Goal: Information Seeking & Learning: Learn about a topic

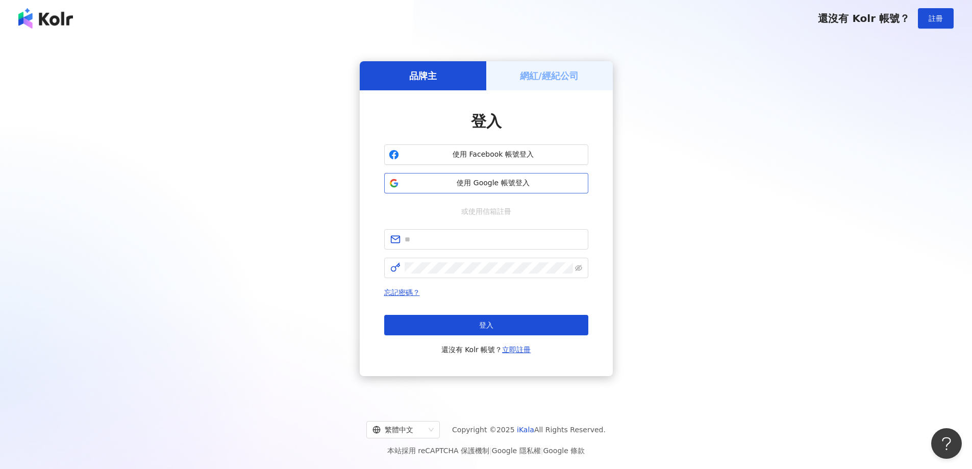
click at [462, 184] on span "使用 Google 帳號登入" at bounding box center [493, 183] width 181 height 10
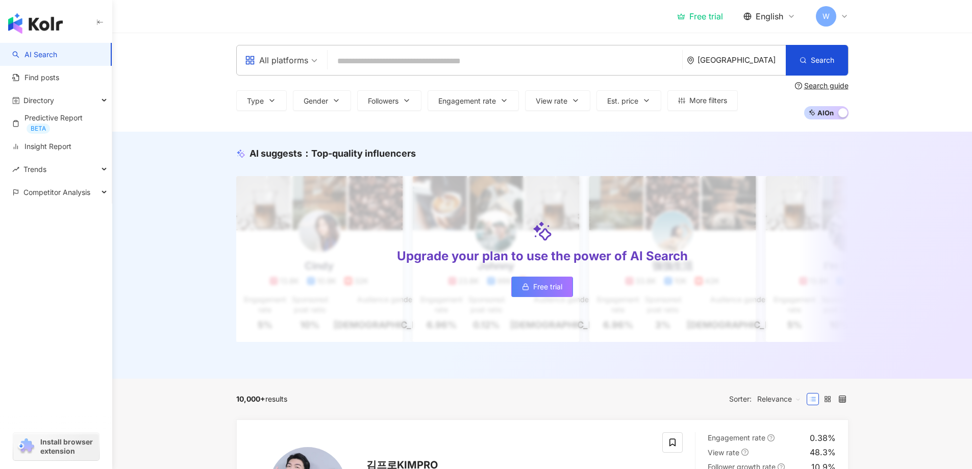
click at [786, 15] on div "English" at bounding box center [769, 16] width 52 height 11
click at [784, 15] on div "English" at bounding box center [769, 16] width 52 height 11
click at [65, 116] on link "Predictive Report BETA" at bounding box center [57, 123] width 91 height 21
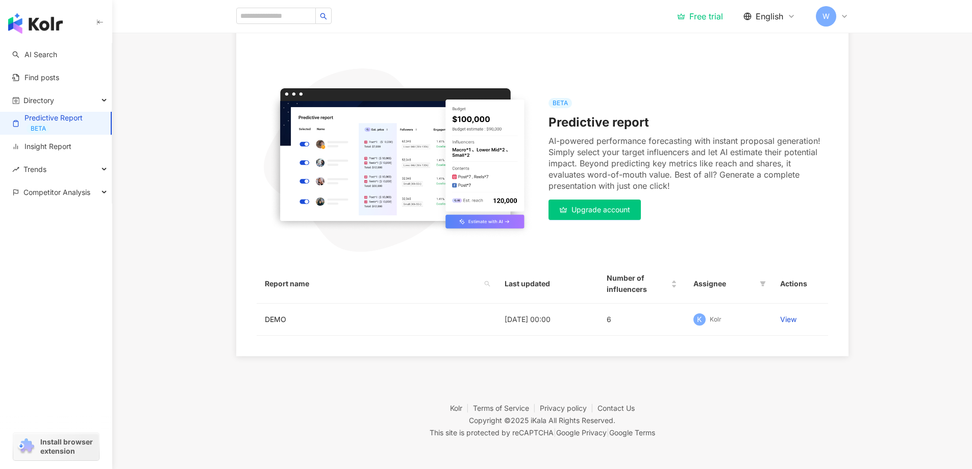
scroll to position [91, 0]
click at [823, 16] on span "W" at bounding box center [825, 16] width 7 height 11
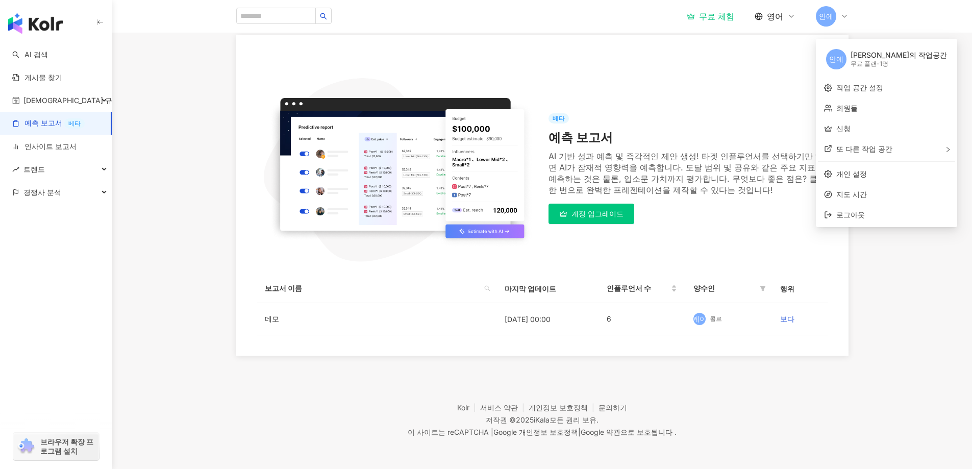
scroll to position [81, 0]
click at [37, 123] on link "예측 보고서 베타" at bounding box center [48, 123] width 72 height 11
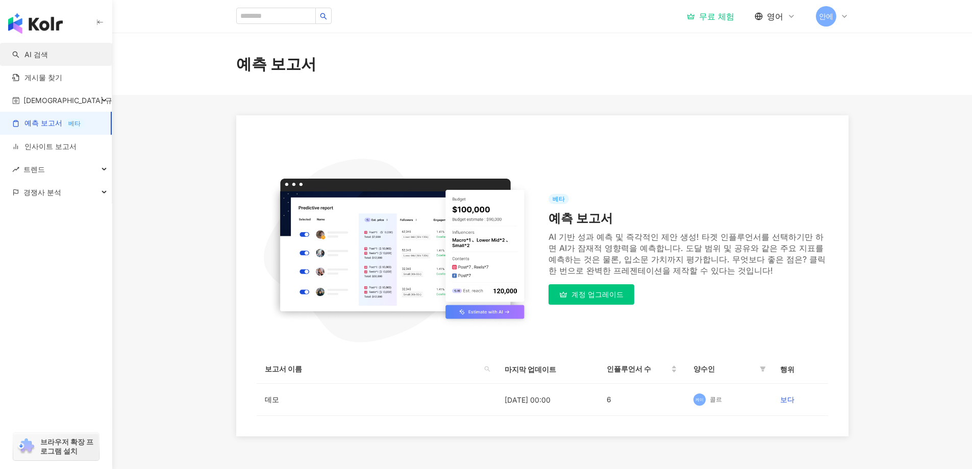
click at [31, 50] on link "AI 검색" at bounding box center [30, 54] width 36 height 10
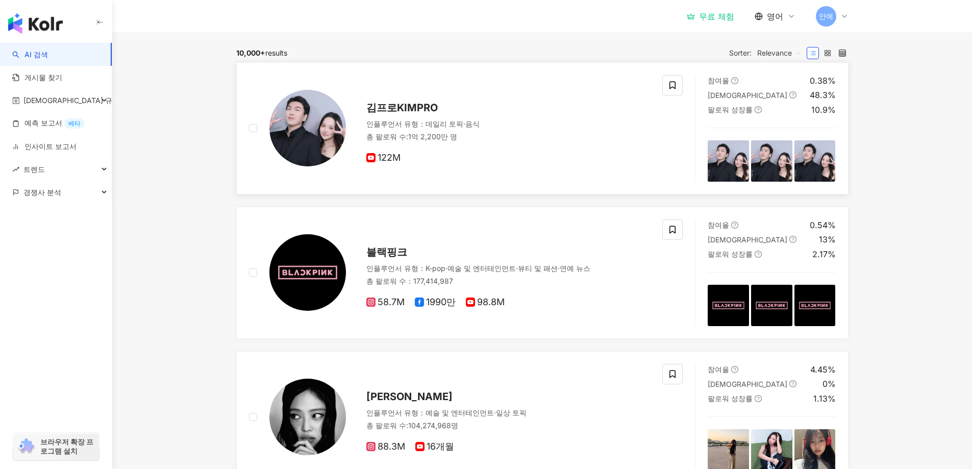
scroll to position [153, 0]
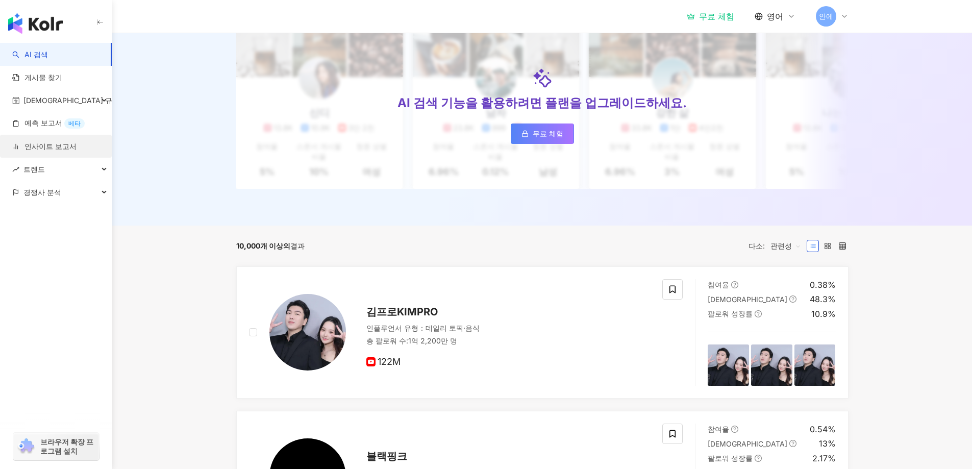
click at [62, 142] on link "인사이트 보고서" at bounding box center [44, 146] width 64 height 10
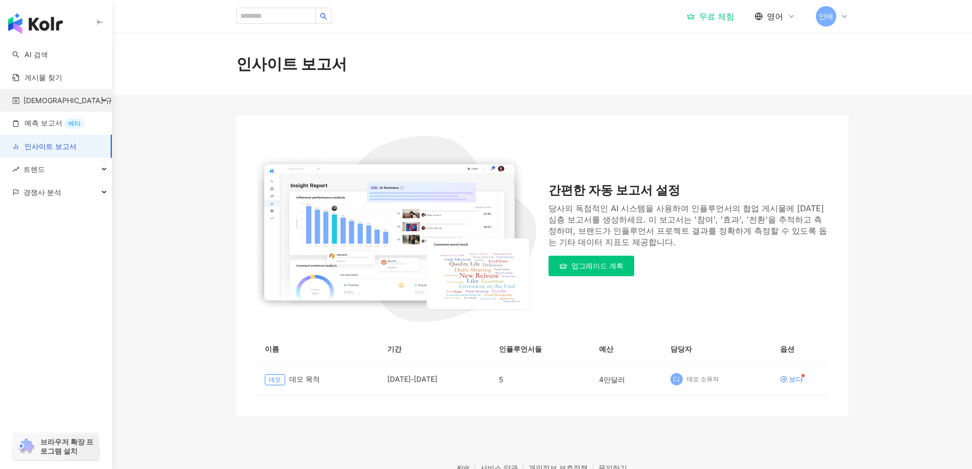
click at [42, 97] on font "[DEMOGRAPHIC_DATA] 규칙서" at bounding box center [74, 100] width 103 height 9
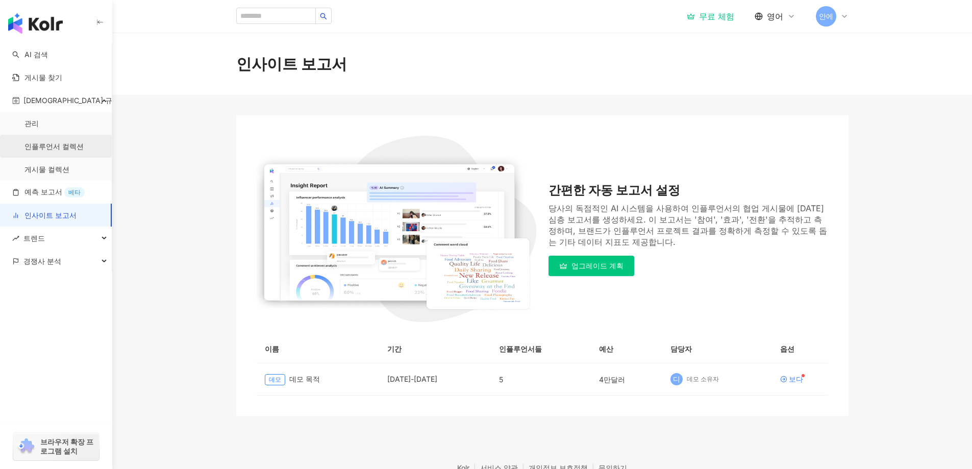
click at [33, 144] on link "인플루언서 컬렉션" at bounding box center [53, 146] width 59 height 10
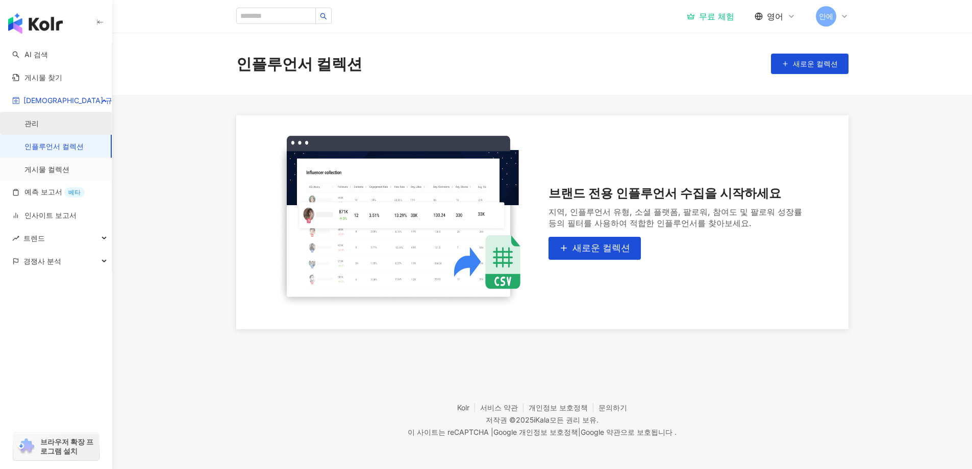
click at [32, 126] on link "관리" at bounding box center [31, 123] width 14 height 10
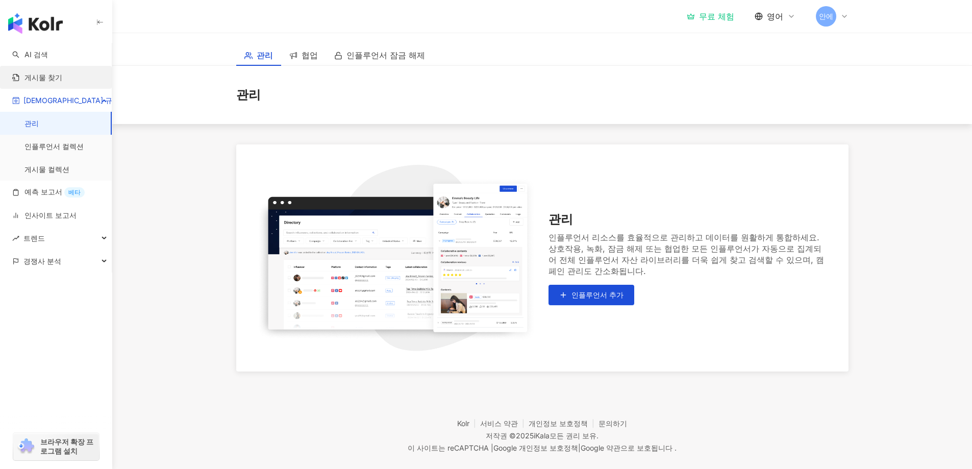
click at [29, 75] on link "게시물 찾기" at bounding box center [37, 77] width 50 height 10
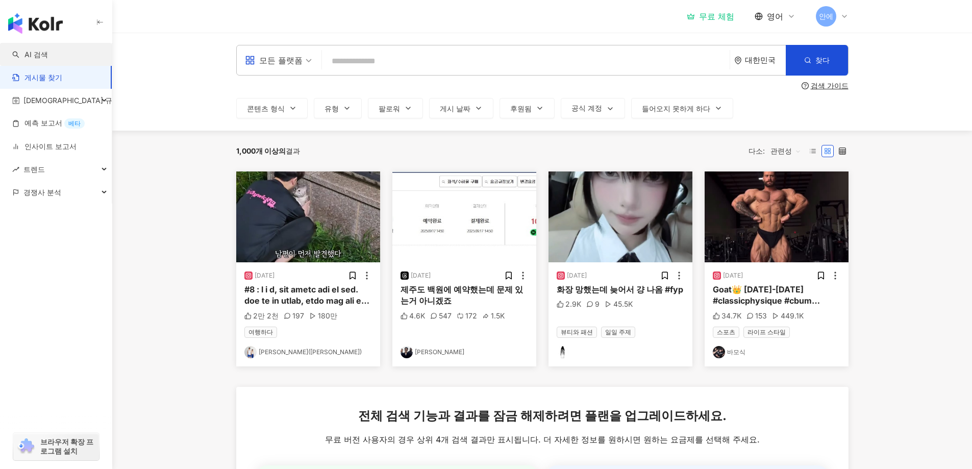
click at [40, 53] on link "AI 검색" at bounding box center [30, 54] width 36 height 10
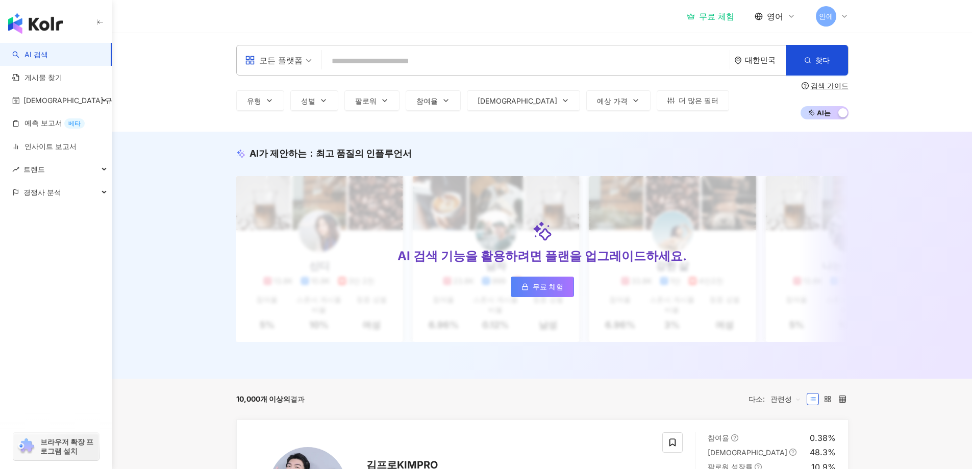
click at [604, 66] on input "search" at bounding box center [526, 61] width 400 height 19
click at [300, 64] on font "모든 플랫폼" at bounding box center [280, 60] width 43 height 10
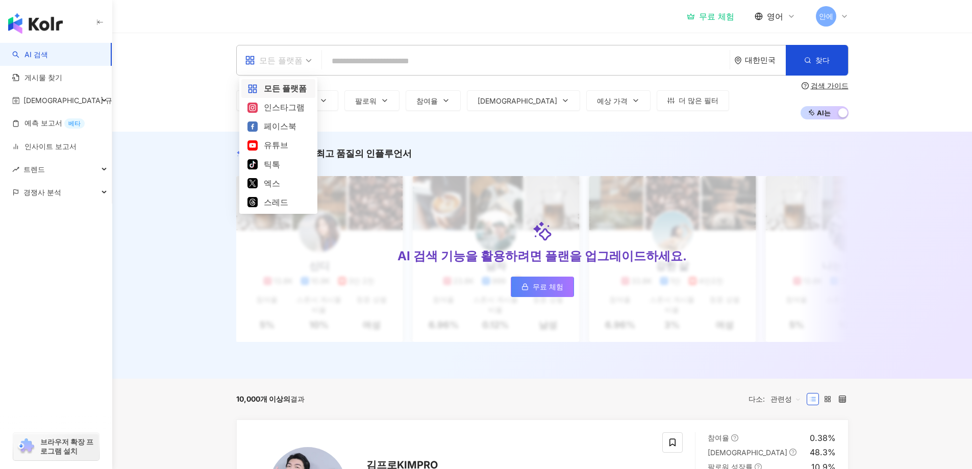
click at [299, 64] on font "모든 플랫폼" at bounding box center [280, 60] width 43 height 10
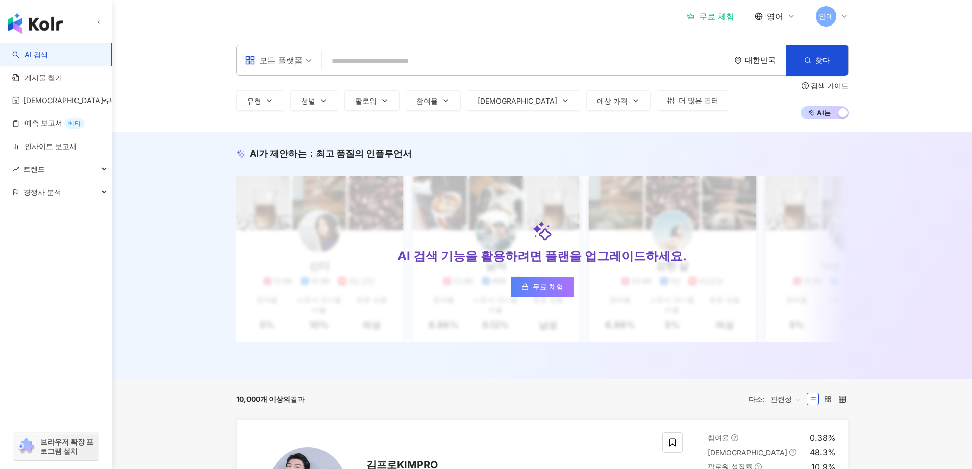
click at [389, 62] on input "search" at bounding box center [526, 61] width 400 height 19
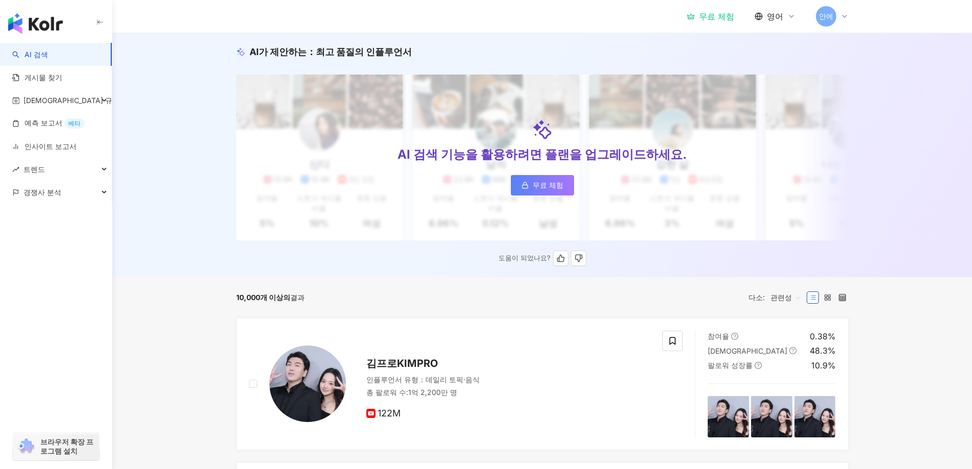
scroll to position [102, 0]
click at [534, 186] on font "무료 체험" at bounding box center [548, 184] width 31 height 9
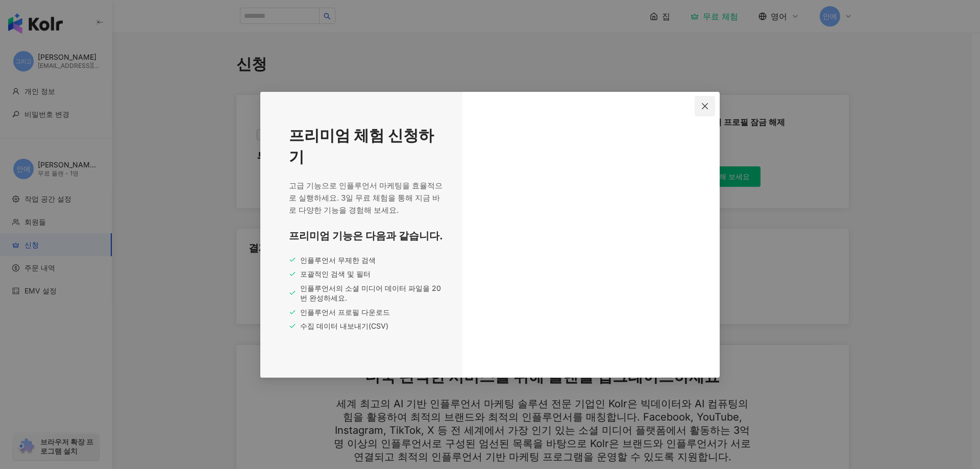
click at [703, 107] on icon "닫다" at bounding box center [705, 106] width 8 height 8
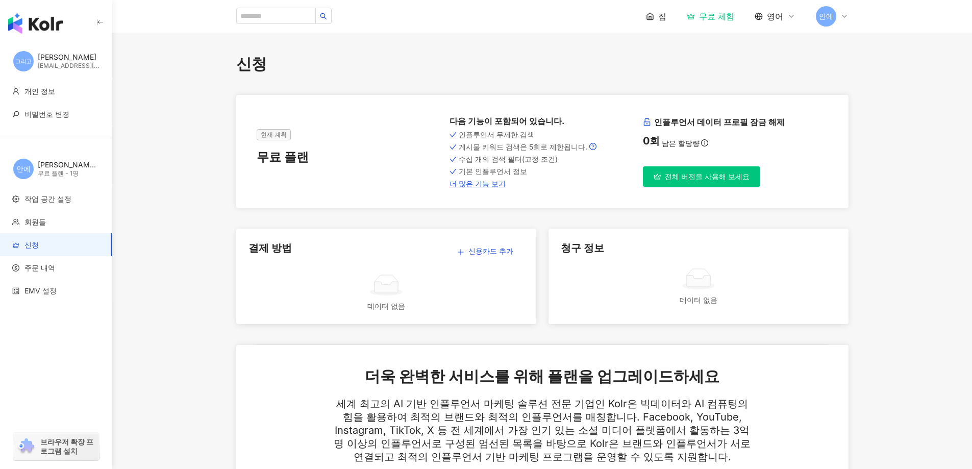
click at [712, 13] on font "무료 체험" at bounding box center [716, 16] width 35 height 10
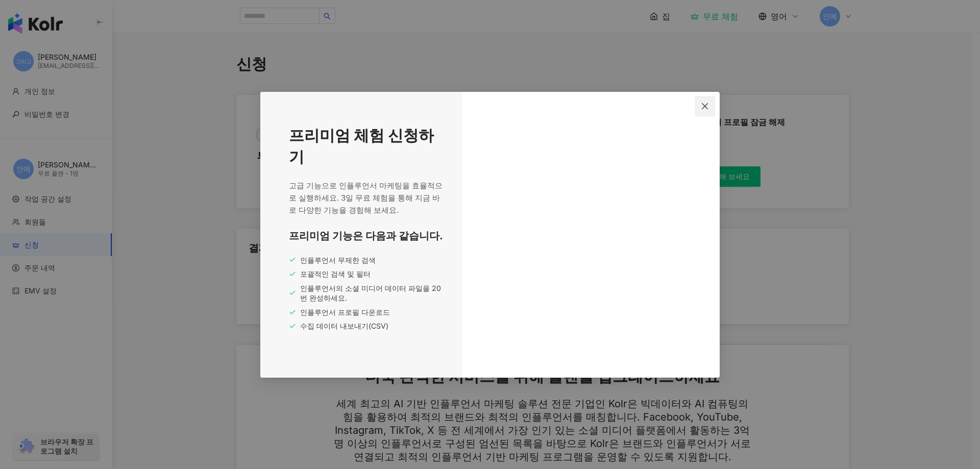
click at [704, 102] on button "닫다" at bounding box center [704, 106] width 20 height 20
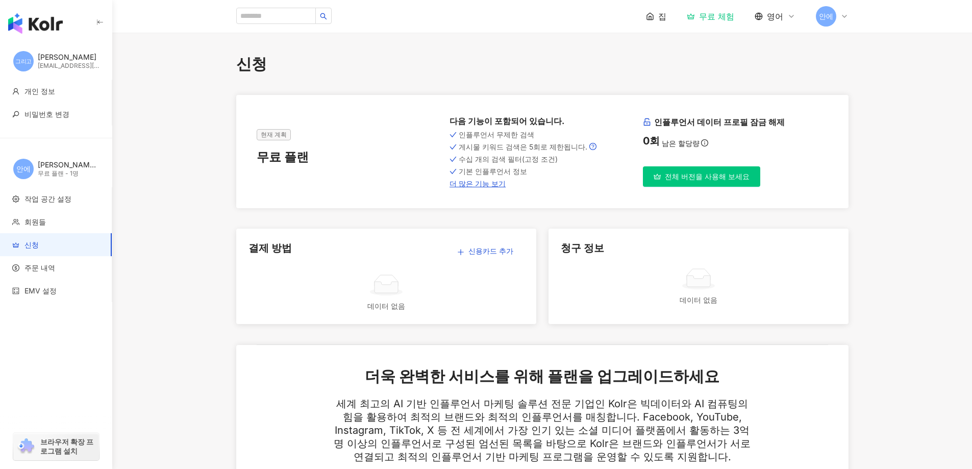
click at [651, 14] on icon at bounding box center [650, 16] width 8 height 8
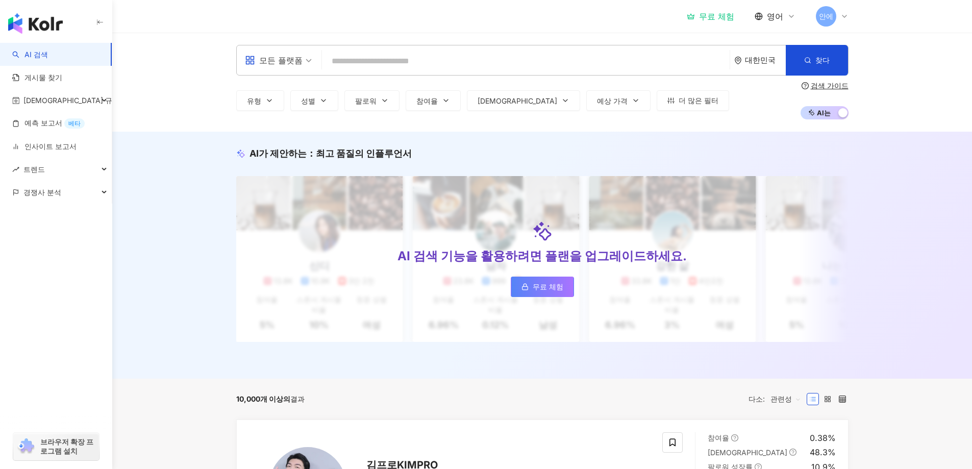
click at [831, 17] on font "안에" at bounding box center [826, 16] width 14 height 9
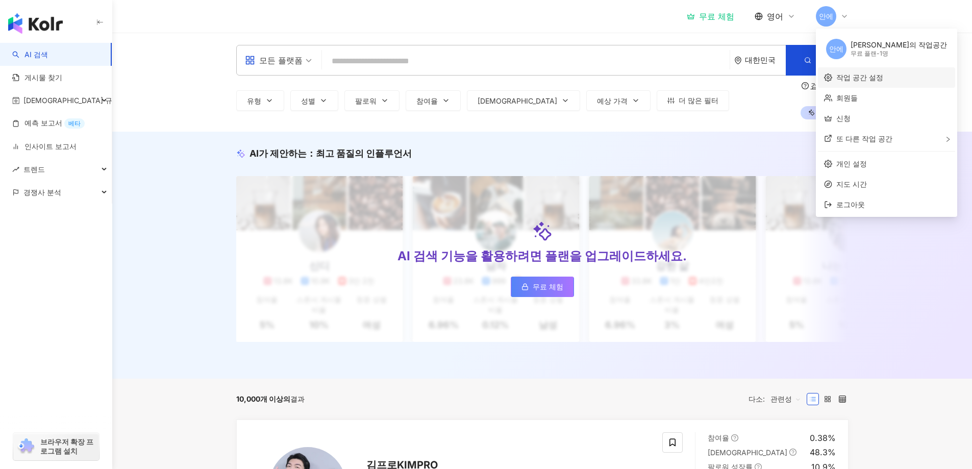
click at [857, 78] on link "작업 공간 설정" at bounding box center [859, 77] width 47 height 9
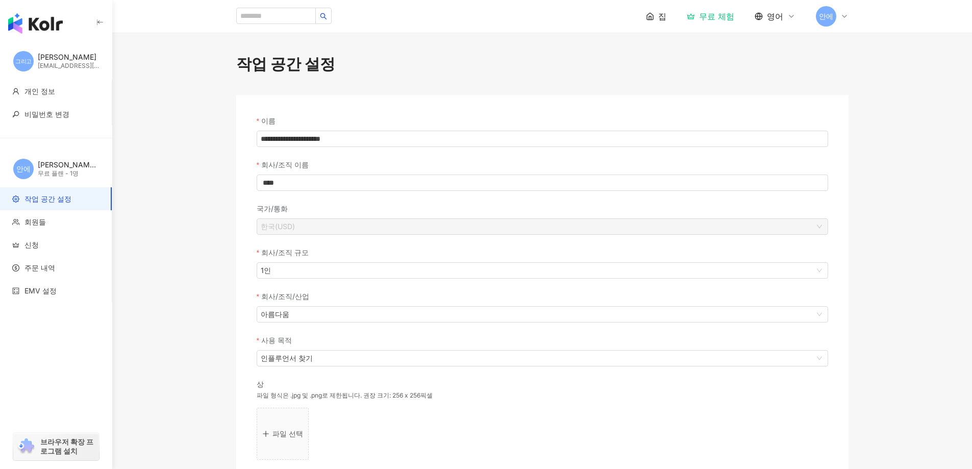
click at [827, 17] on font "안에" at bounding box center [826, 16] width 14 height 9
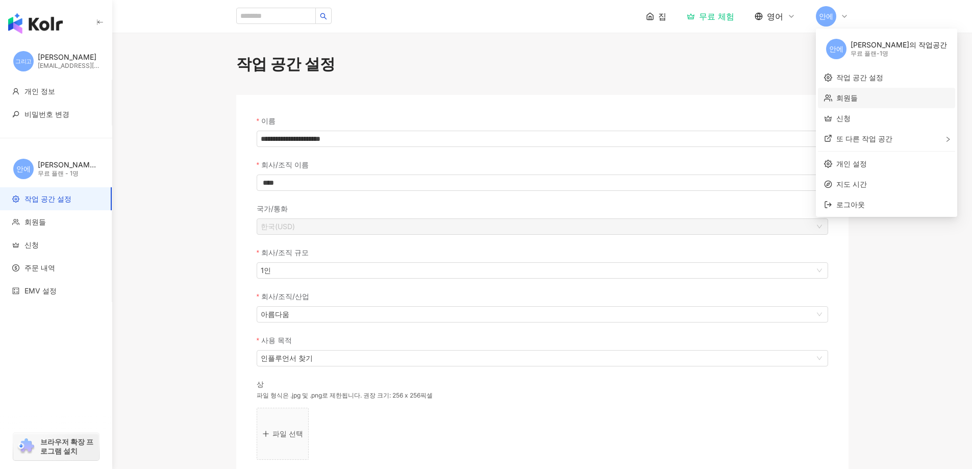
click at [843, 102] on link "회원들" at bounding box center [846, 97] width 21 height 9
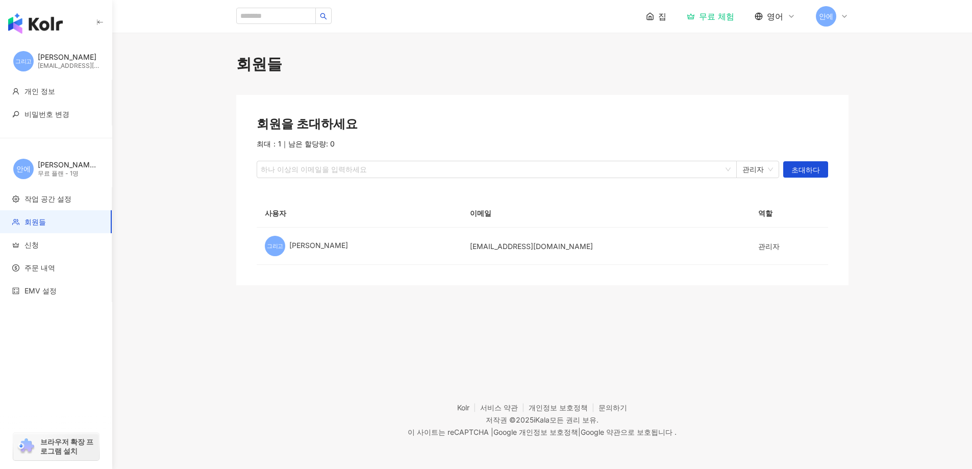
click at [826, 22] on span "안에" at bounding box center [826, 16] width 20 height 20
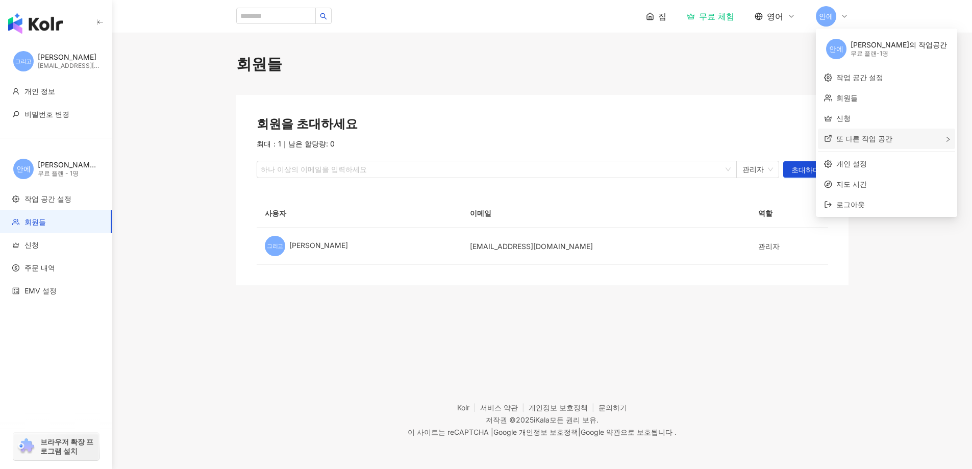
click at [859, 139] on font "또 다른 작업 공간" at bounding box center [864, 138] width 56 height 9
click at [858, 46] on font "윤대원의 작업공간" at bounding box center [899, 44] width 96 height 9
click at [838, 51] on font "안에" at bounding box center [836, 48] width 14 height 9
click at [34, 246] on font "신청" at bounding box center [31, 244] width 14 height 9
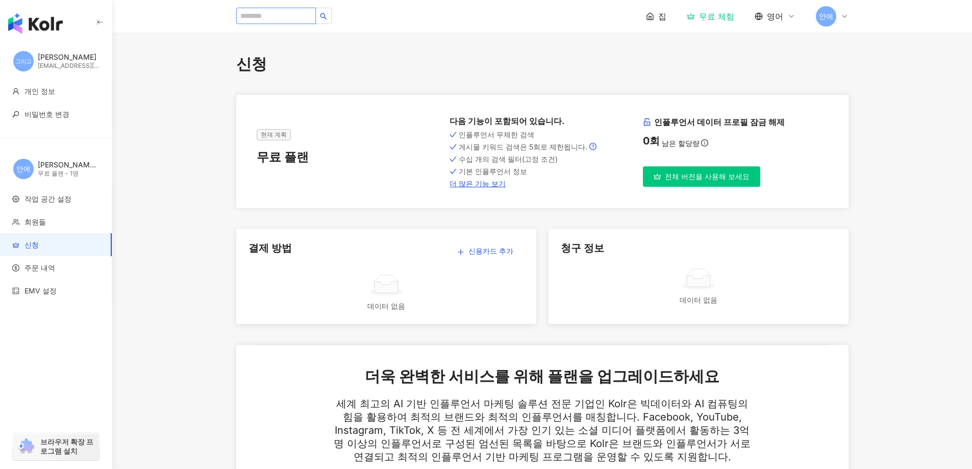
click at [256, 14] on input "search" at bounding box center [276, 16] width 80 height 16
type input "*"
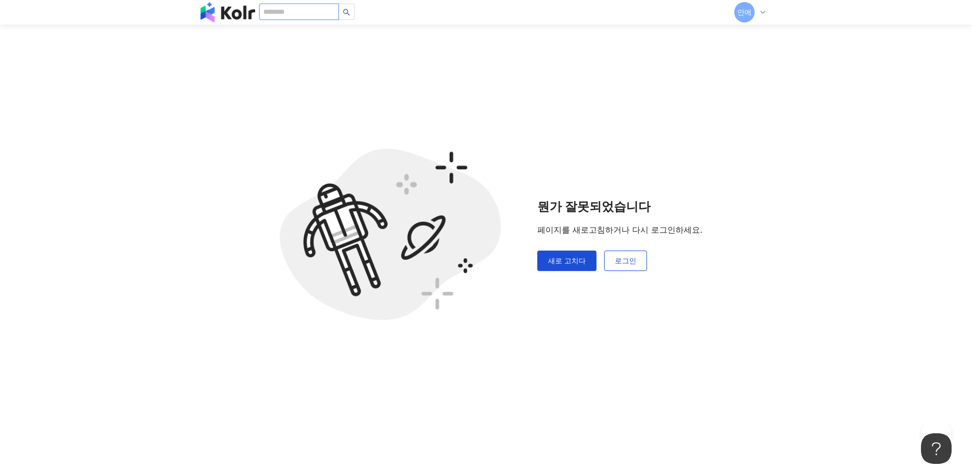
click at [288, 18] on input "search" at bounding box center [299, 12] width 80 height 16
type input "*"
click at [294, 16] on input "search" at bounding box center [299, 12] width 80 height 16
type input "*"
click at [294, 16] on input "search" at bounding box center [299, 12] width 80 height 16
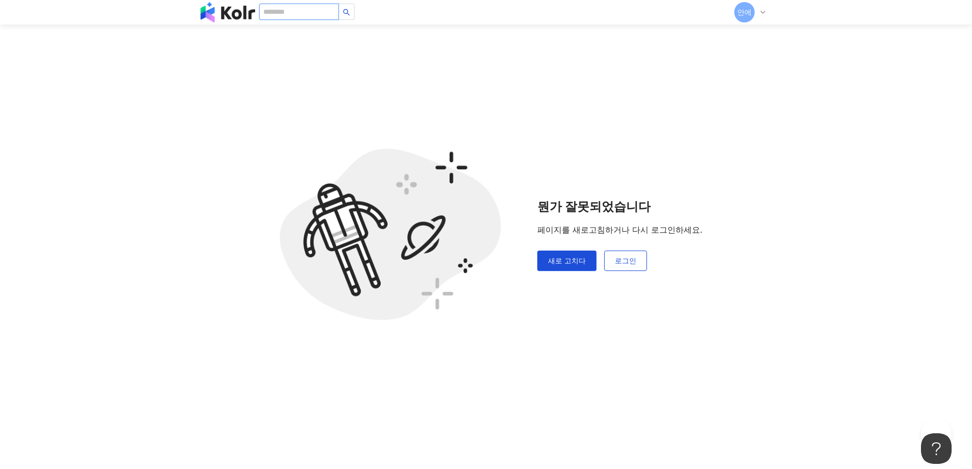
type input "*"
click at [294, 16] on input "search" at bounding box center [299, 12] width 80 height 16
type input "*"
type input "**********"
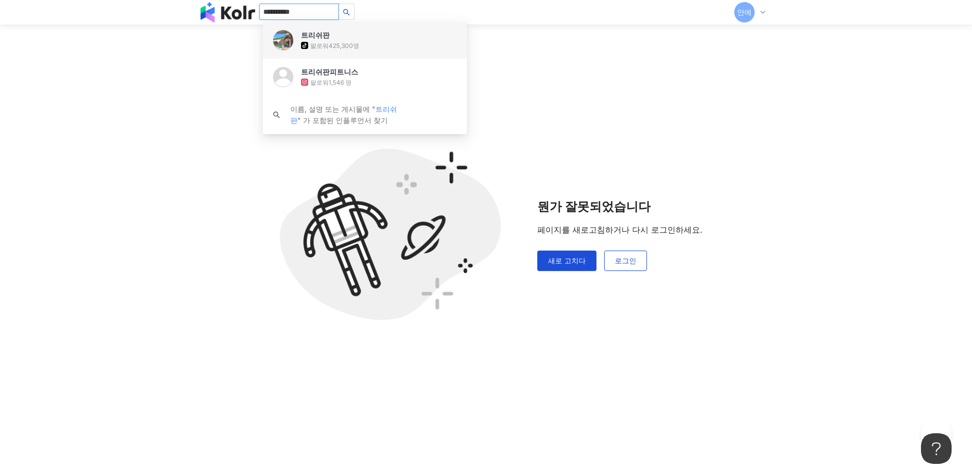
click at [327, 40] on div "tiktok-icon 팔로워 425,300명" at bounding box center [379, 45] width 156 height 10
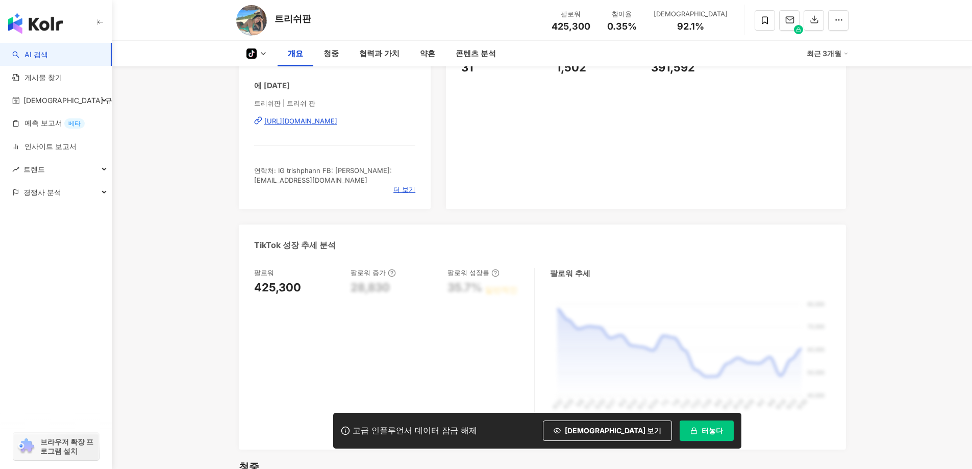
scroll to position [306, 0]
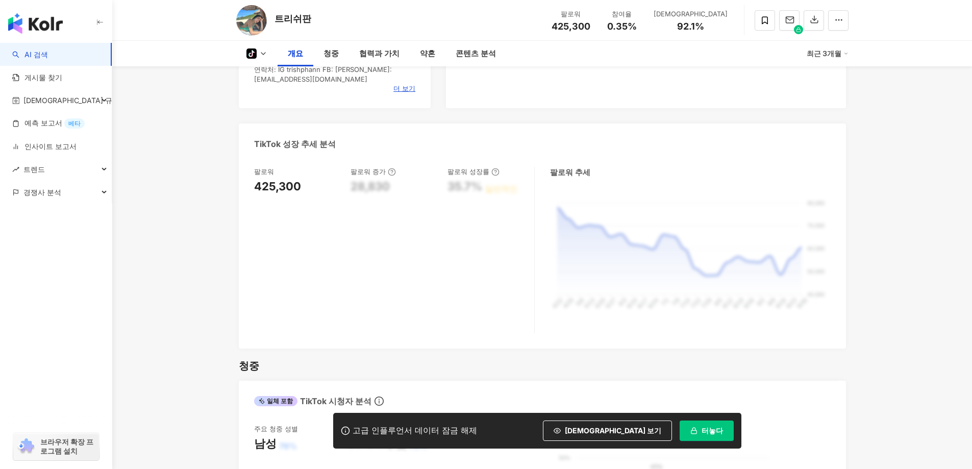
click at [381, 182] on div "28,830" at bounding box center [370, 187] width 39 height 16
click at [488, 184] on div "일반적인" at bounding box center [501, 188] width 33 height 11
click at [594, 214] on div "80,000 80,000 70,000 70,000 60,000 60,000 50,000 50,000 40,000 40,000 4/22 4/22…" at bounding box center [690, 260] width 281 height 145
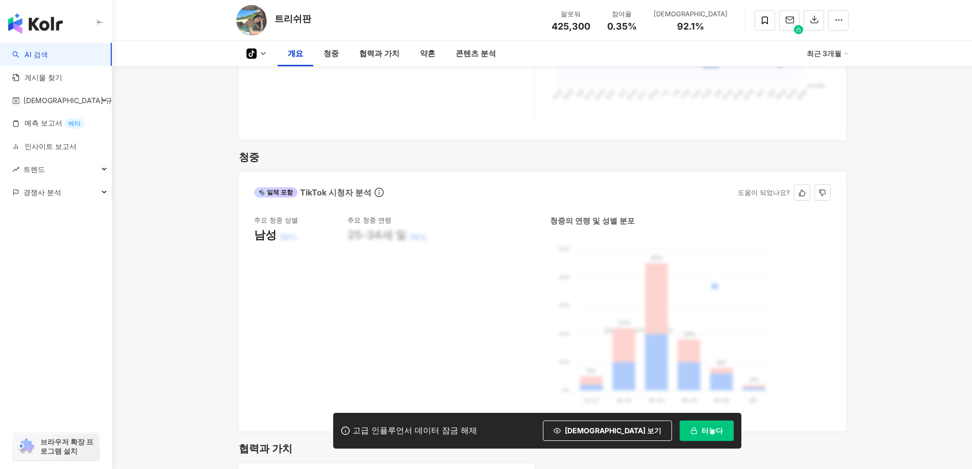
scroll to position [612, 0]
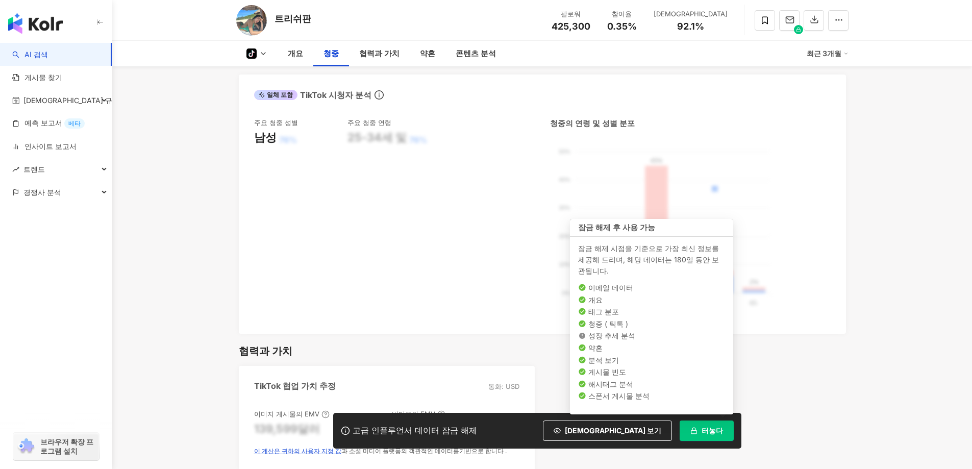
click at [712, 437] on button "터놓다" at bounding box center [707, 430] width 54 height 20
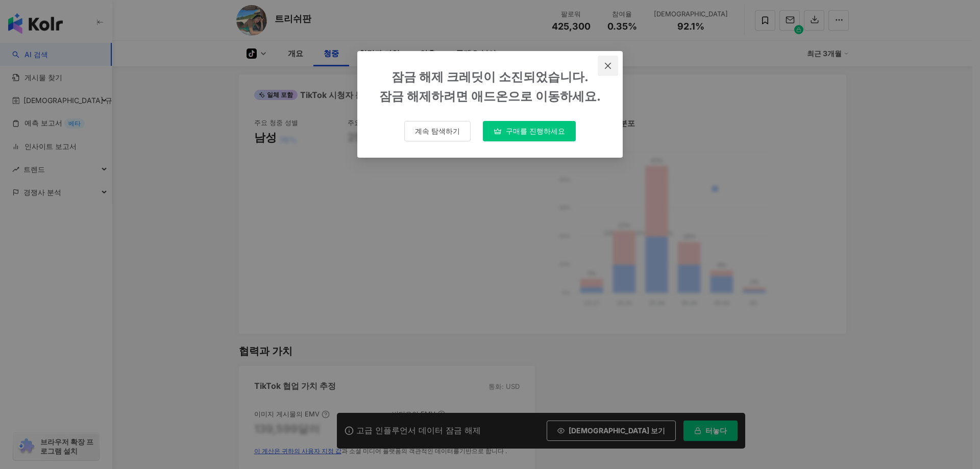
click at [612, 67] on icon "닫다" at bounding box center [608, 66] width 8 height 8
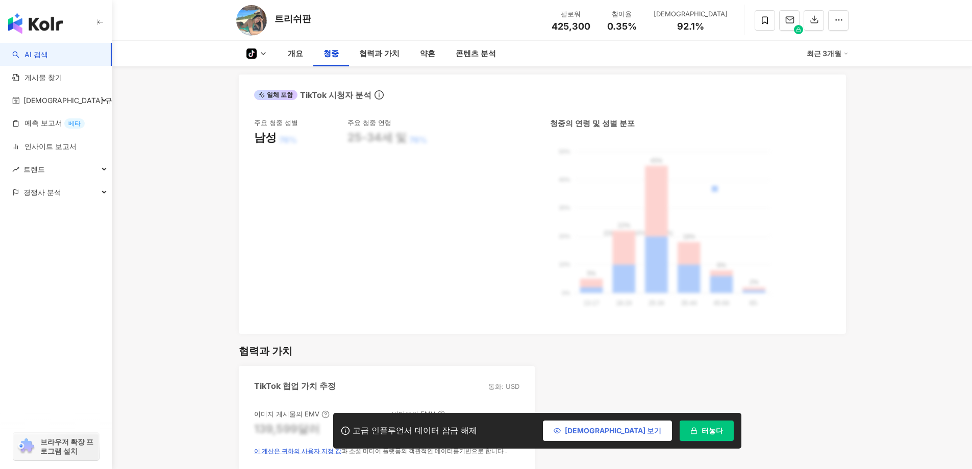
click at [636, 434] on font "[DEMOGRAPHIC_DATA] 보기" at bounding box center [613, 430] width 96 height 9
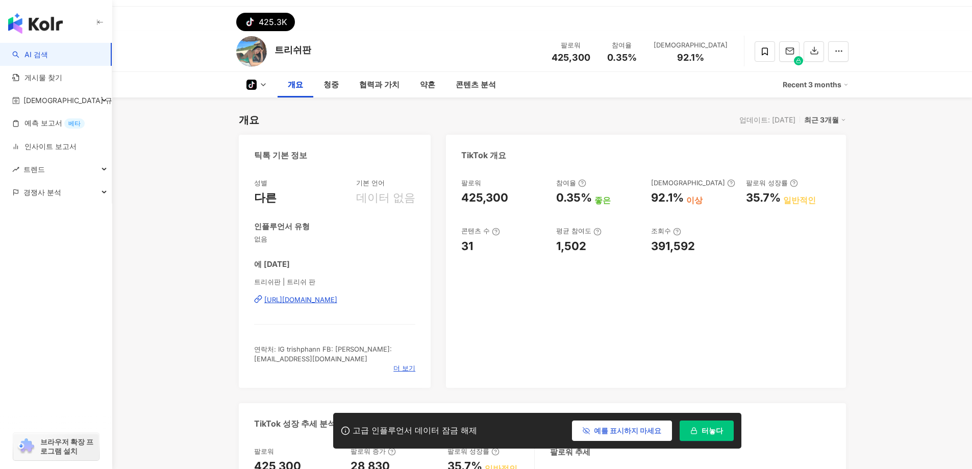
scroll to position [51, 0]
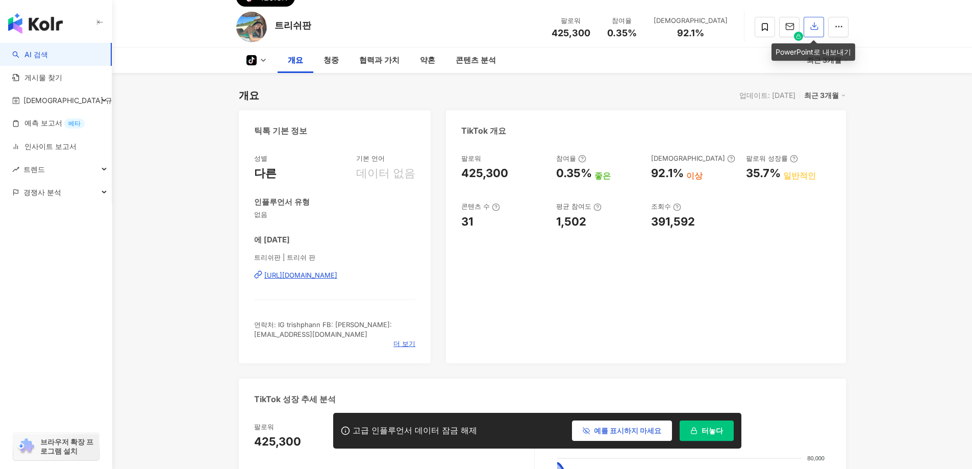
click at [815, 26] on icon "button" at bounding box center [814, 26] width 7 height 7
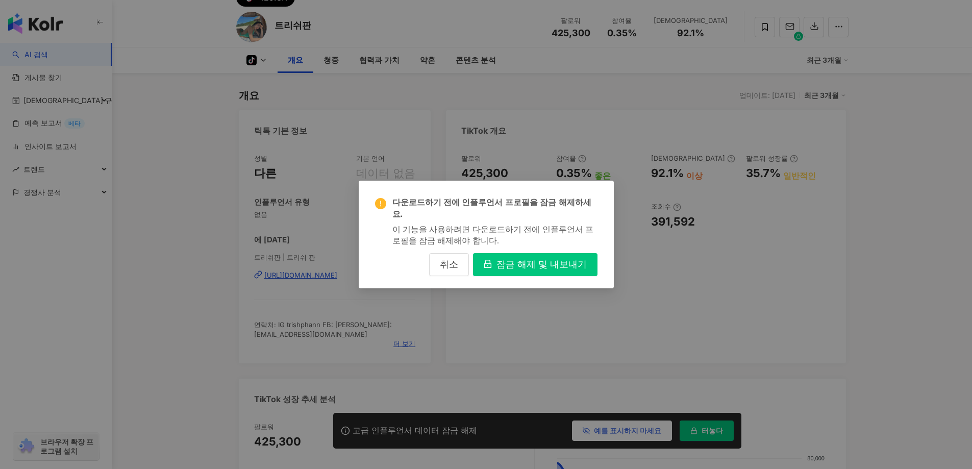
click at [529, 263] on font "잠금 해제 및 내보내기" at bounding box center [541, 264] width 90 height 10
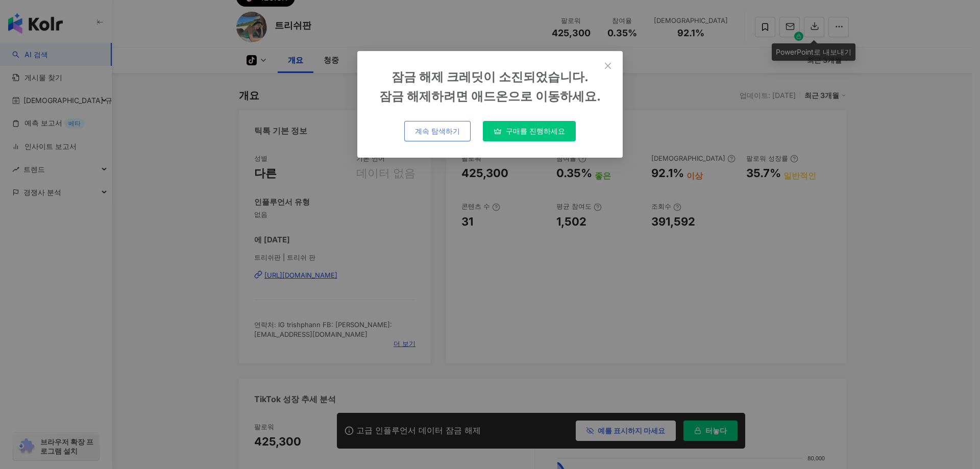
click at [441, 130] on font "계속 탐색하기" at bounding box center [437, 131] width 45 height 9
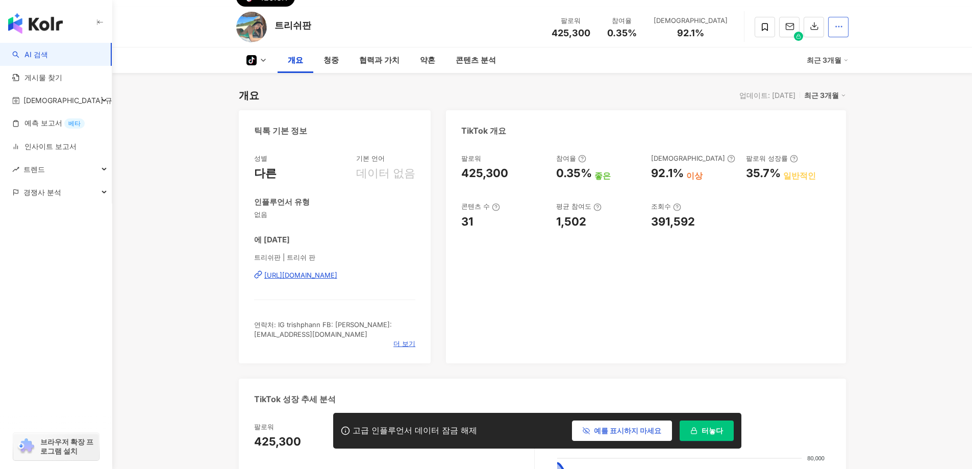
click at [844, 29] on button "button" at bounding box center [838, 27] width 20 height 20
click at [811, 32] on button "button" at bounding box center [814, 27] width 20 height 20
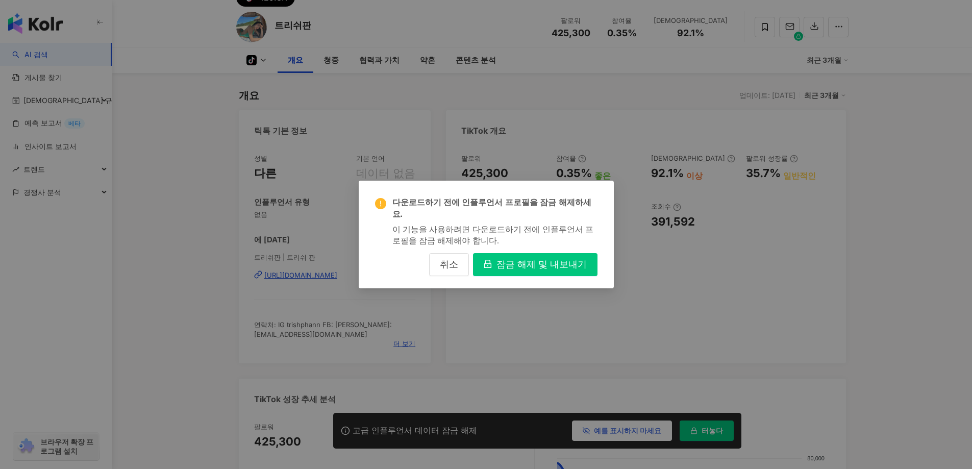
click at [538, 259] on font "잠금 해제 및 내보내기" at bounding box center [541, 264] width 90 height 10
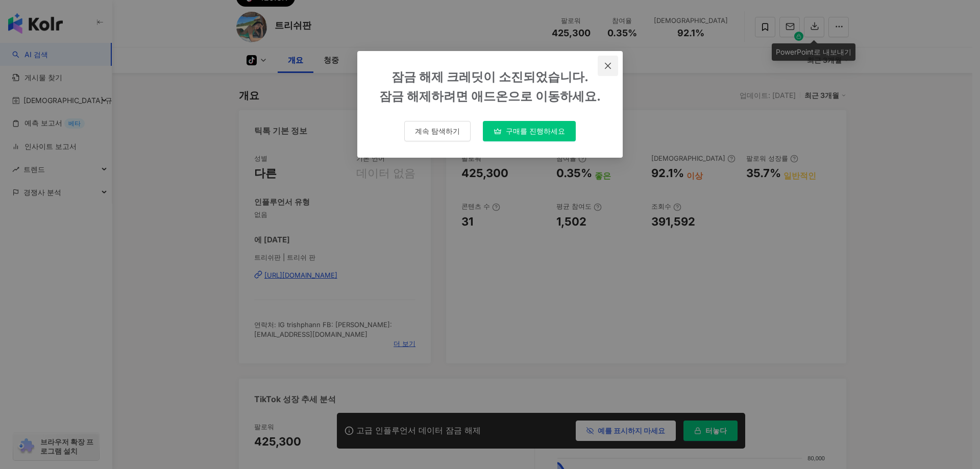
click at [606, 67] on icon "닫다" at bounding box center [608, 65] width 6 height 6
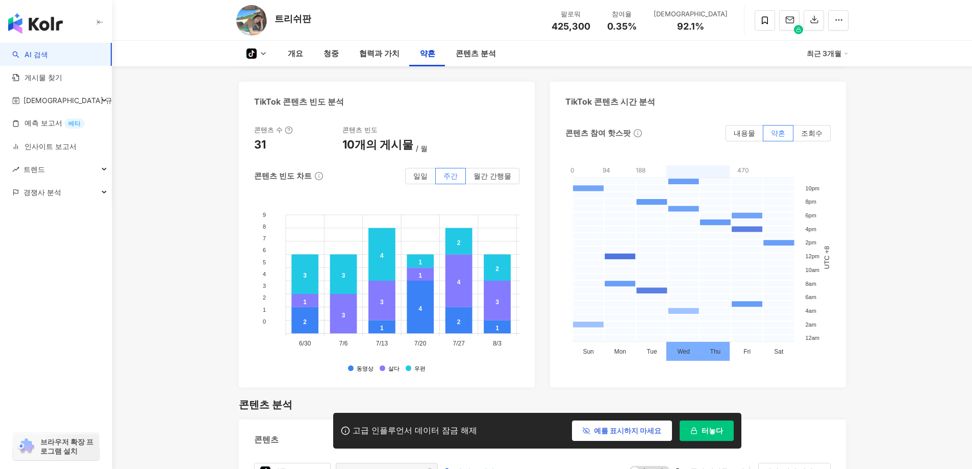
scroll to position [1584, 0]
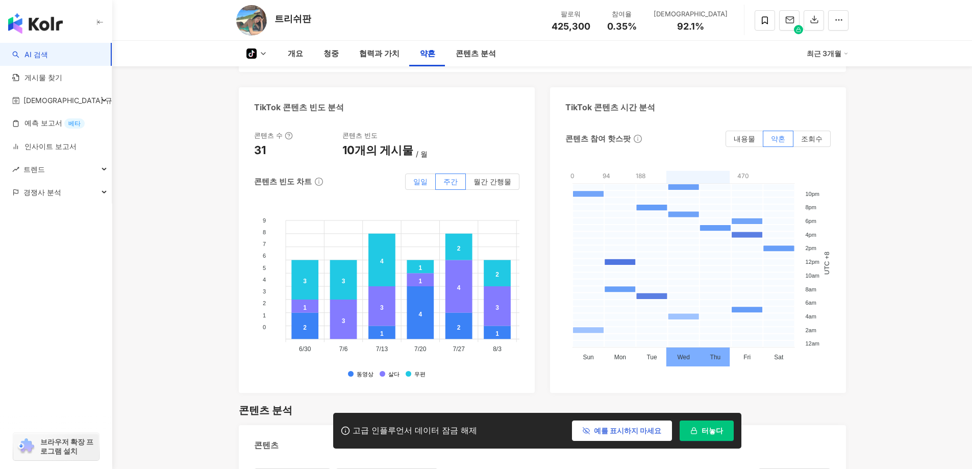
click at [416, 180] on font "일일" at bounding box center [420, 181] width 14 height 9
click at [426, 183] on font "일일" at bounding box center [420, 181] width 14 height 9
click at [449, 184] on font "주간" at bounding box center [450, 181] width 14 height 9
click at [493, 183] on font "월간 간행물" at bounding box center [492, 181] width 38 height 9
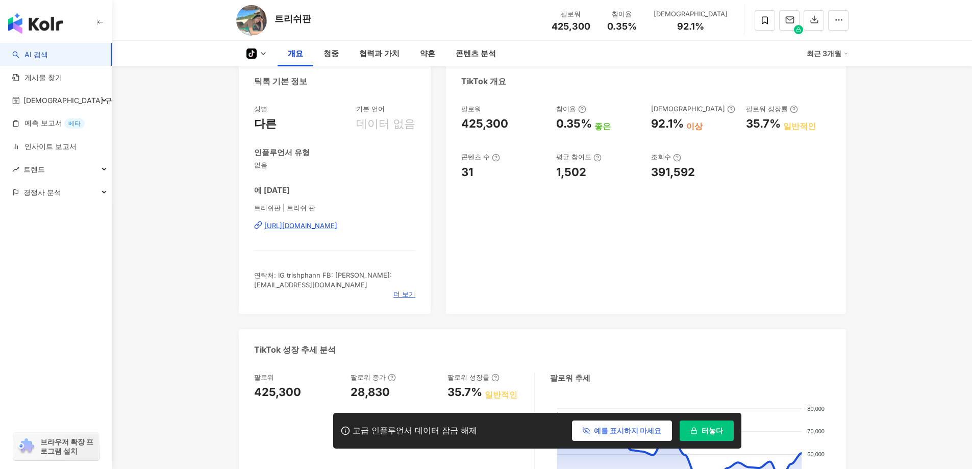
scroll to position [51, 0]
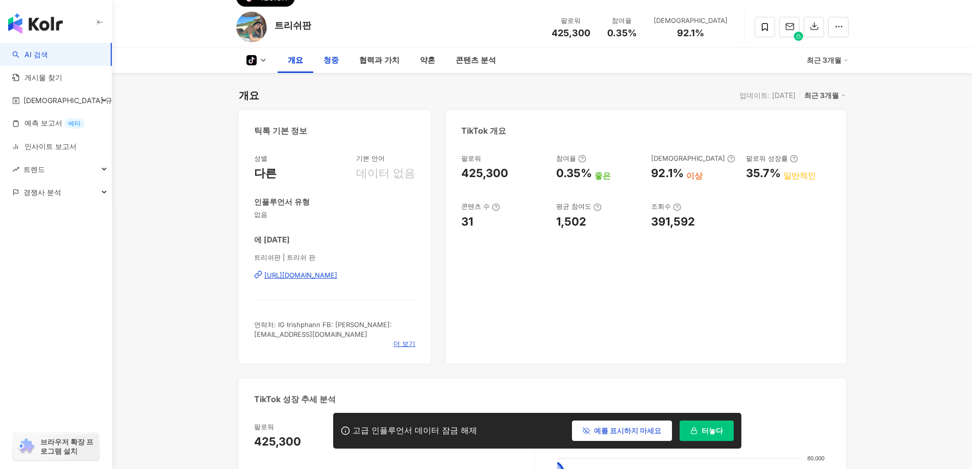
click at [333, 59] on font "청중" at bounding box center [330, 60] width 15 height 10
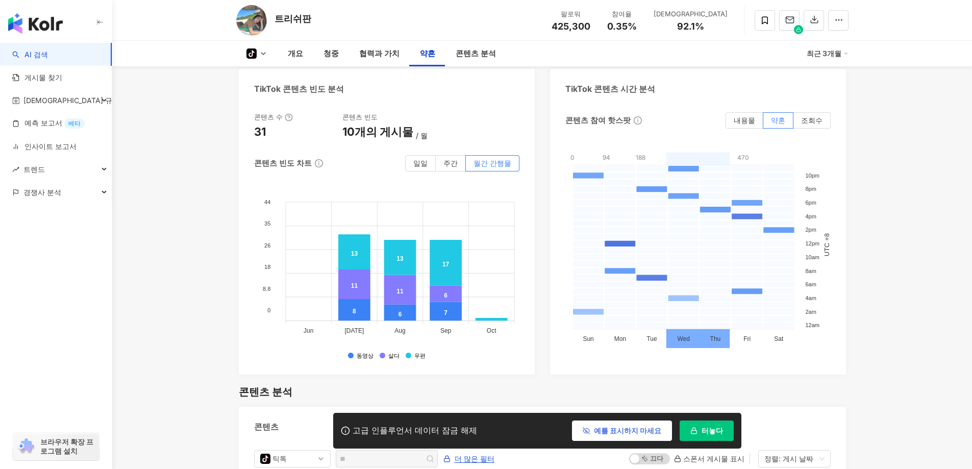
scroll to position [1609, 0]
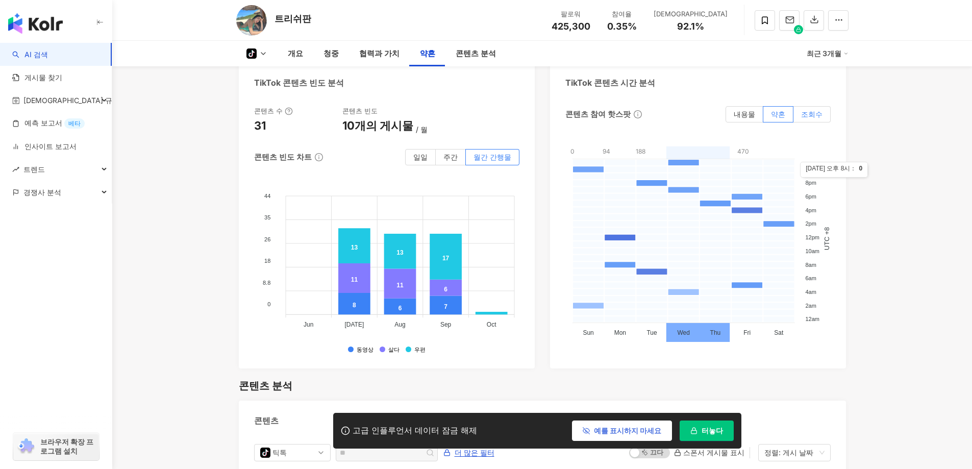
click at [811, 118] on font "조회수" at bounding box center [811, 114] width 21 height 9
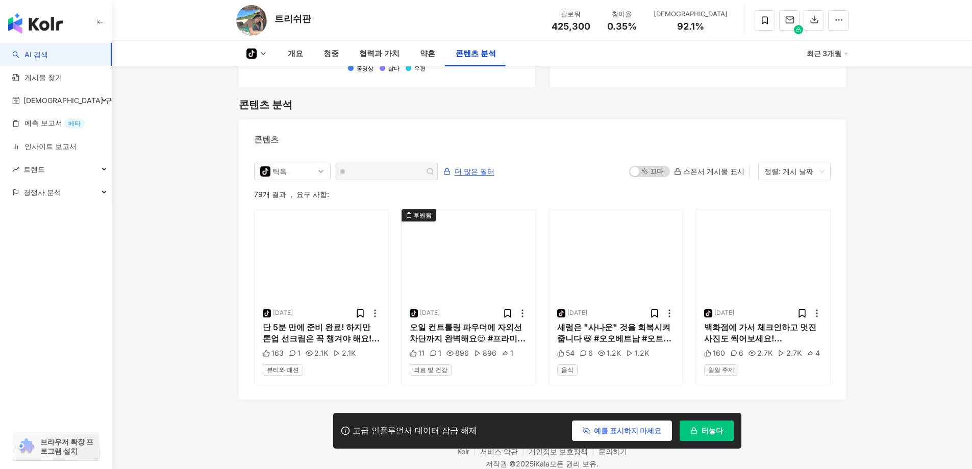
scroll to position [1934, 0]
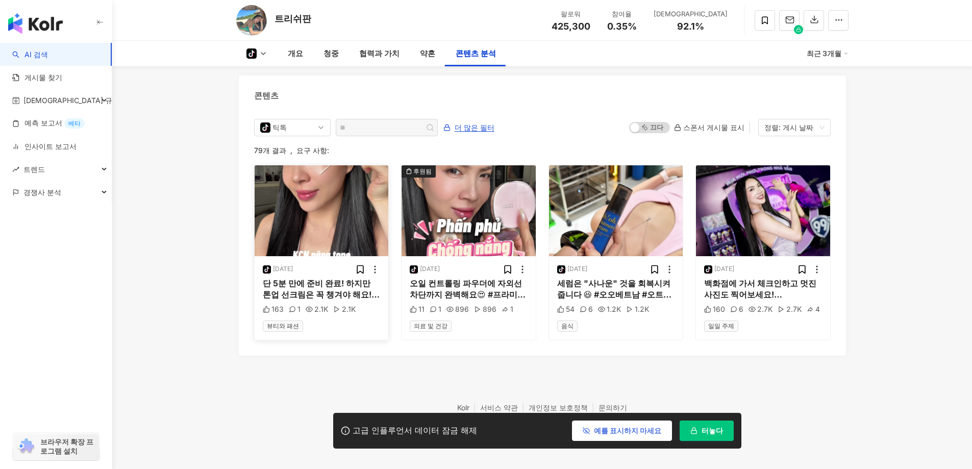
click at [376, 265] on icon at bounding box center [375, 269] width 10 height 10
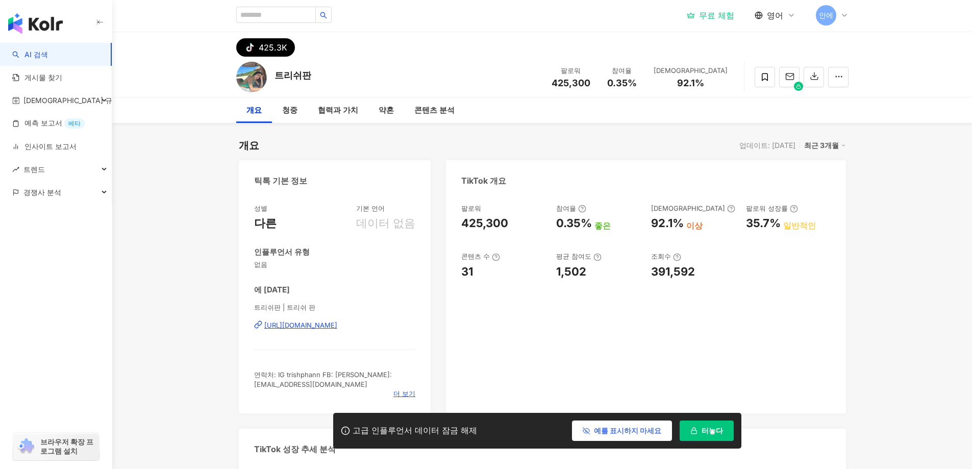
scroll to position [0, 0]
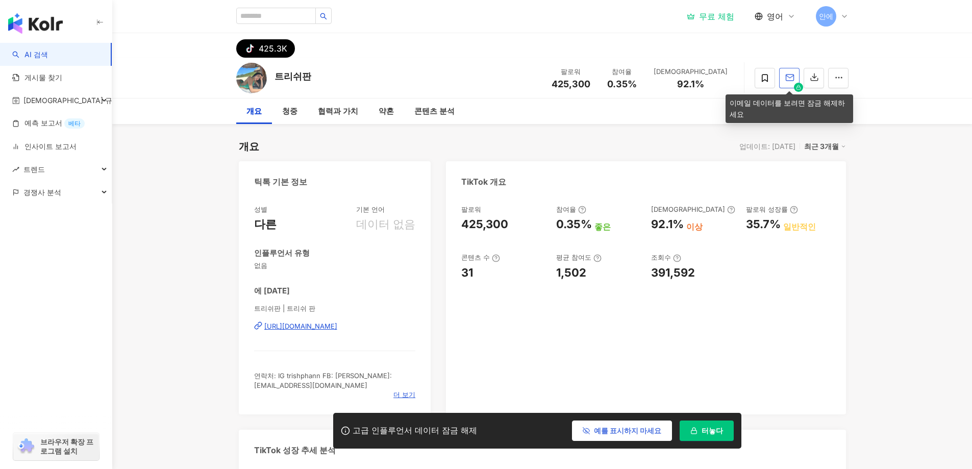
click at [790, 79] on icon "button" at bounding box center [789, 77] width 9 height 9
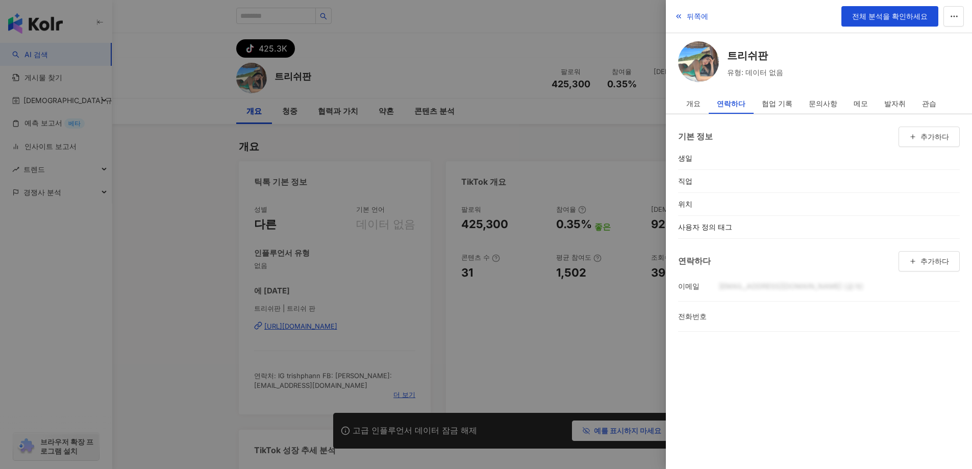
click at [533, 94] on div at bounding box center [486, 234] width 972 height 469
